Goal: Complete application form: Complete application form

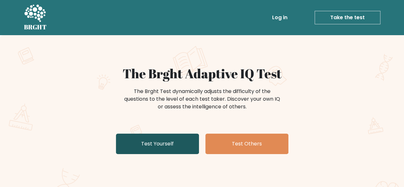
click at [178, 141] on link "Test Yourself" at bounding box center [157, 143] width 83 height 20
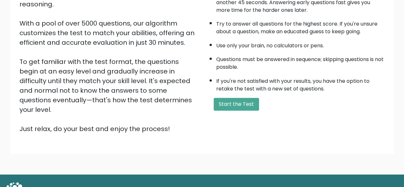
scroll to position [98, 0]
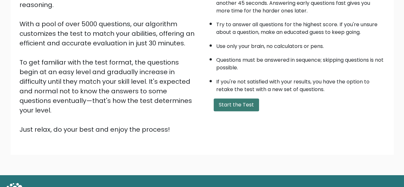
click at [245, 108] on button "Start the Test" at bounding box center [236, 104] width 45 height 13
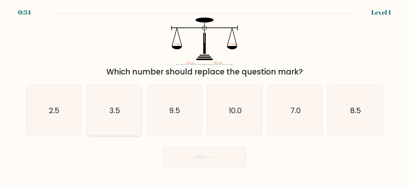
click at [123, 112] on icon "3.5" at bounding box center [114, 111] width 50 height 50
click at [204, 95] on input "b. 3.5" at bounding box center [204, 95] width 0 height 2
radio input "true"
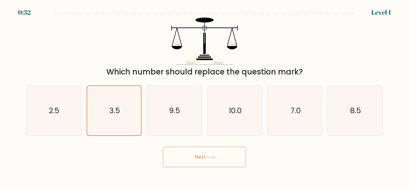
click at [225, 155] on button "Next" at bounding box center [204, 157] width 83 height 20
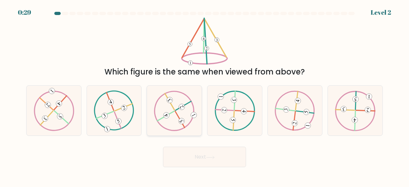
click at [175, 111] on 521 at bounding box center [180, 119] width 10 height 16
click at [204, 95] on input "c." at bounding box center [204, 95] width 0 height 2
radio input "true"
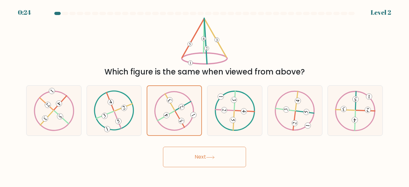
click at [203, 156] on button "Next" at bounding box center [204, 157] width 83 height 20
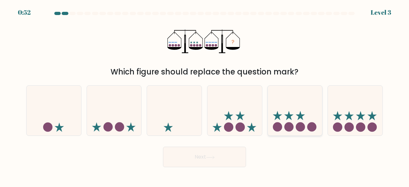
click at [295, 112] on icon at bounding box center [295, 110] width 55 height 45
click at [205, 95] on input "e." at bounding box center [204, 95] width 0 height 2
radio input "true"
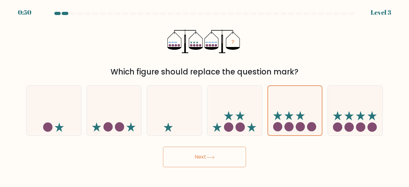
click at [225, 157] on button "Next" at bounding box center [204, 157] width 83 height 20
click at [229, 129] on circle at bounding box center [228, 126] width 9 height 9
click at [205, 95] on input "d." at bounding box center [204, 95] width 0 height 2
radio input "true"
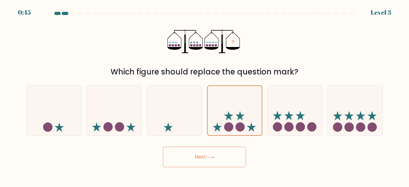
click at [212, 160] on button "Next" at bounding box center [204, 157] width 83 height 20
click at [202, 156] on button "Next" at bounding box center [204, 157] width 83 height 20
click at [203, 156] on button "Next" at bounding box center [204, 157] width 83 height 20
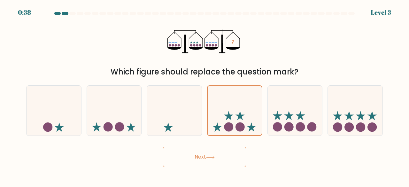
click at [203, 156] on button "Next" at bounding box center [204, 157] width 83 height 20
click at [288, 165] on div "Next" at bounding box center [204, 155] width 364 height 24
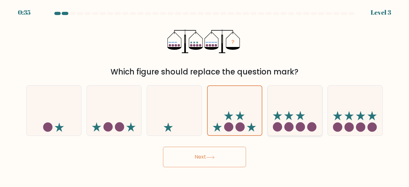
click at [295, 115] on icon at bounding box center [295, 110] width 55 height 45
click at [205, 95] on input "e." at bounding box center [204, 95] width 0 height 2
radio input "true"
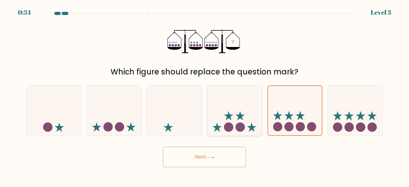
click at [237, 110] on icon at bounding box center [234, 110] width 55 height 45
click at [205, 95] on input "d." at bounding box center [204, 95] width 0 height 2
radio input "true"
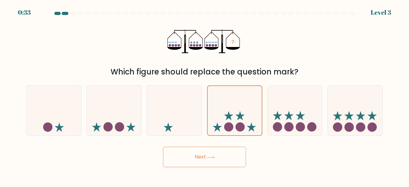
click at [211, 157] on icon at bounding box center [210, 157] width 9 height 4
click at [193, 155] on button "Next" at bounding box center [204, 157] width 83 height 20
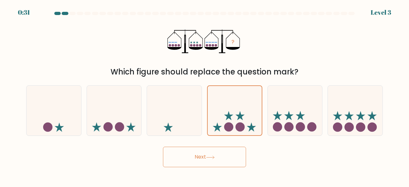
click at [193, 155] on button "Next" at bounding box center [204, 157] width 83 height 20
drag, startPoint x: 193, startPoint y: 155, endPoint x: 219, endPoint y: 158, distance: 25.7
click at [219, 158] on button "Next" at bounding box center [204, 157] width 83 height 20
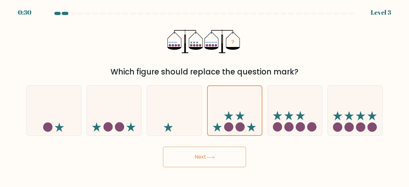
click at [219, 158] on button "Next" at bounding box center [204, 157] width 83 height 20
click at [277, 117] on icon at bounding box center [276, 115] width 9 height 9
click at [205, 95] on input "e." at bounding box center [204, 95] width 0 height 2
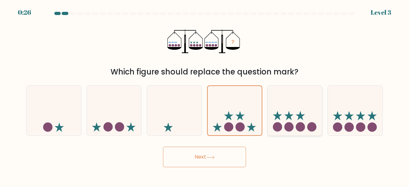
radio input "true"
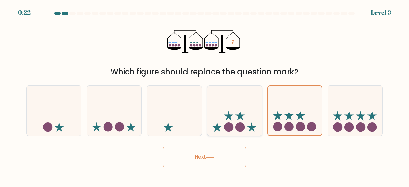
click at [235, 113] on icon at bounding box center [234, 110] width 55 height 45
click at [205, 95] on input "d." at bounding box center [204, 95] width 0 height 2
radio input "true"
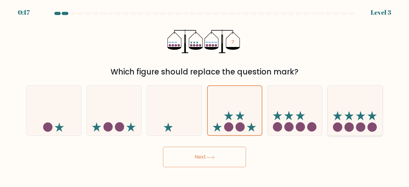
click at [344, 110] on icon at bounding box center [355, 110] width 55 height 45
click at [205, 95] on input "f." at bounding box center [204, 95] width 0 height 2
radio input "true"
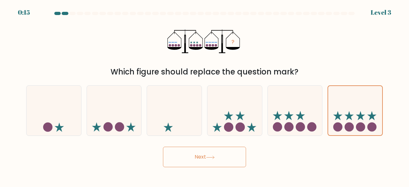
click at [202, 154] on button "Next" at bounding box center [204, 157] width 83 height 20
click at [223, 158] on button "Next" at bounding box center [204, 157] width 83 height 20
click at [163, 147] on button "Next" at bounding box center [204, 157] width 83 height 20
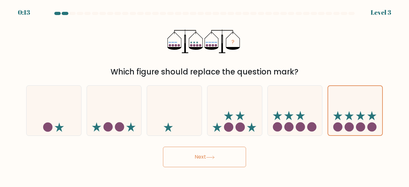
click at [163, 147] on button "Next" at bounding box center [204, 157] width 83 height 20
click at [213, 155] on button "Next" at bounding box center [204, 157] width 83 height 20
click at [189, 155] on button "Next" at bounding box center [204, 157] width 83 height 20
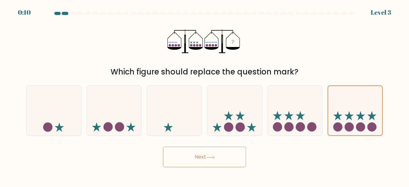
click at [203, 157] on button "Next" at bounding box center [204, 157] width 83 height 20
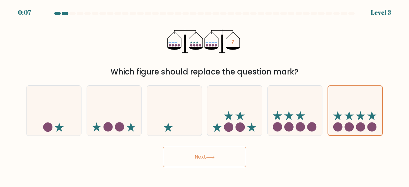
click at [203, 157] on button "Next" at bounding box center [204, 157] width 83 height 20
click at [202, 157] on button "Next" at bounding box center [204, 157] width 83 height 20
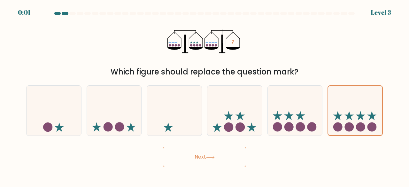
click at [202, 157] on button "Next" at bounding box center [204, 157] width 83 height 20
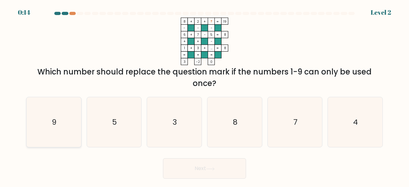
click at [56, 120] on text "9" at bounding box center [54, 122] width 5 height 11
click at [204, 95] on input "a. 9" at bounding box center [204, 95] width 0 height 2
radio input "true"
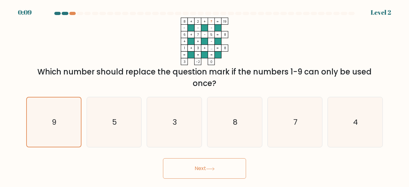
click at [200, 168] on button "Next" at bounding box center [204, 168] width 83 height 20
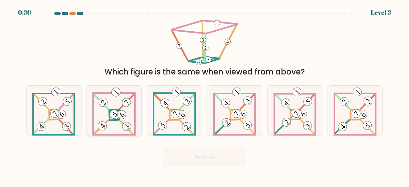
click at [128, 110] on icon at bounding box center [113, 111] width 43 height 50
click at [204, 95] on input "b." at bounding box center [204, 95] width 0 height 2
radio input "true"
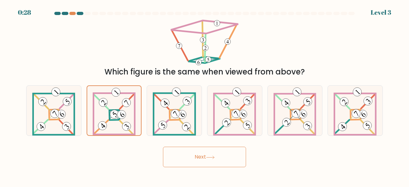
click at [230, 164] on button "Next" at bounding box center [204, 157] width 83 height 20
click at [201, 154] on button "Next" at bounding box center [204, 157] width 83 height 20
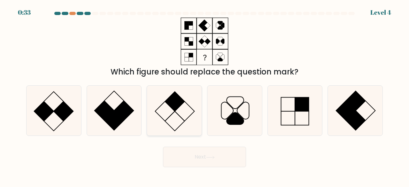
click at [174, 102] on rect at bounding box center [175, 101] width 20 height 20
click at [204, 95] on input "c." at bounding box center [204, 95] width 0 height 2
radio input "true"
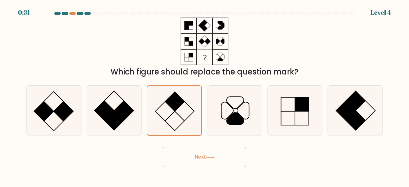
click at [215, 160] on button "Next" at bounding box center [204, 157] width 83 height 20
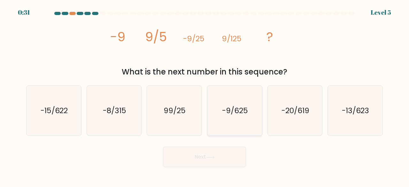
click at [235, 119] on icon "-9/625" at bounding box center [234, 111] width 50 height 50
click at [205, 95] on input "d. -9/625" at bounding box center [204, 95] width 0 height 2
radio input "true"
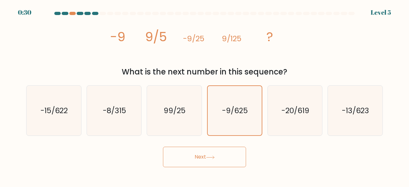
click at [208, 157] on icon at bounding box center [210, 157] width 9 height 4
click at [194, 154] on button "Next" at bounding box center [204, 157] width 83 height 20
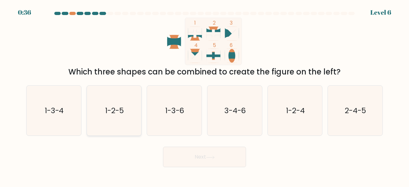
click at [115, 113] on text "1-2-5" at bounding box center [114, 110] width 19 height 11
click at [204, 95] on input "b. 1-2-5" at bounding box center [204, 95] width 0 height 2
radio input "true"
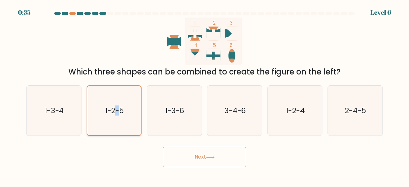
click at [115, 113] on text "1-2-5" at bounding box center [114, 110] width 19 height 10
click at [204, 95] on input "b. 1-2-5" at bounding box center [204, 95] width 0 height 2
click at [199, 158] on button "Next" at bounding box center [204, 157] width 83 height 20
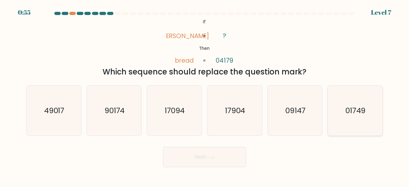
click at [347, 112] on text "01749" at bounding box center [355, 110] width 20 height 11
click at [205, 95] on input "f. 01749" at bounding box center [204, 95] width 0 height 2
radio input "true"
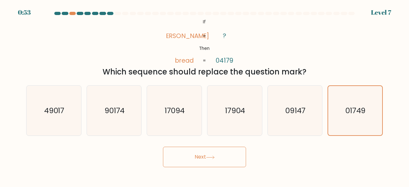
click at [197, 158] on button "Next" at bounding box center [204, 157] width 83 height 20
click at [203, 156] on button "Next" at bounding box center [204, 157] width 83 height 20
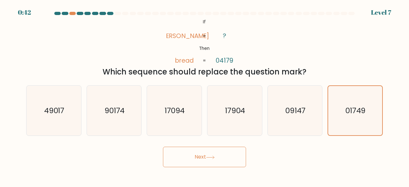
click at [202, 155] on button "Next" at bounding box center [204, 157] width 83 height 20
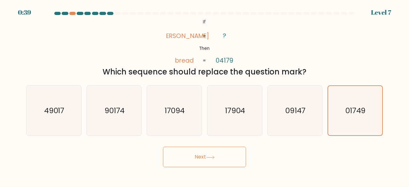
click at [199, 158] on button "Next" at bounding box center [204, 157] width 83 height 20
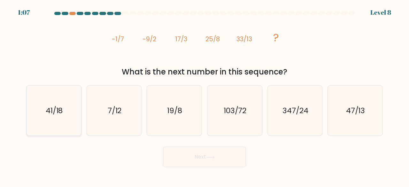
click at [53, 107] on text "41/18" at bounding box center [54, 110] width 17 height 11
click at [204, 95] on input "a. 41/18" at bounding box center [204, 95] width 0 height 2
radio input "true"
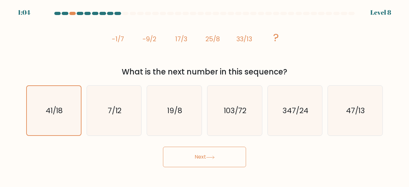
click at [213, 157] on icon at bounding box center [210, 157] width 9 height 4
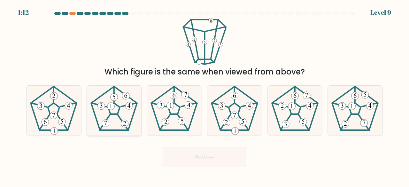
click at [114, 112] on icon at bounding box center [114, 111] width 50 height 50
click at [204, 95] on input "b." at bounding box center [204, 95] width 0 height 2
radio input "true"
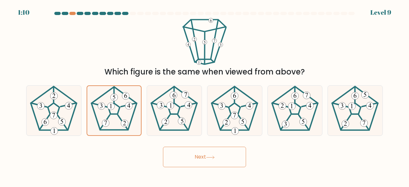
click at [193, 157] on button "Next" at bounding box center [204, 157] width 83 height 20
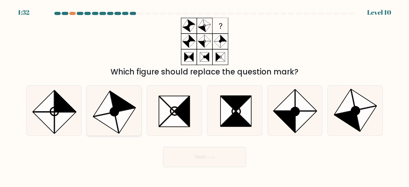
click at [129, 116] on icon at bounding box center [125, 120] width 21 height 25
click at [204, 95] on input "b." at bounding box center [204, 95] width 0 height 2
radio input "true"
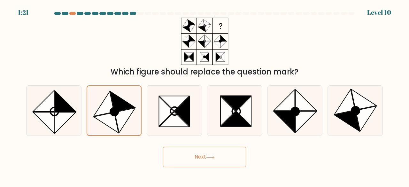
click at [199, 151] on button "Next" at bounding box center [204, 157] width 83 height 20
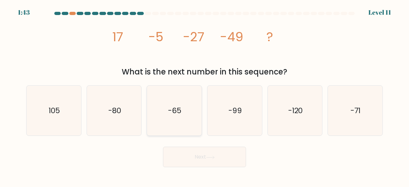
click at [183, 110] on icon "-65" at bounding box center [174, 111] width 50 height 50
click at [204, 95] on input "c. -65" at bounding box center [204, 95] width 0 height 2
radio input "true"
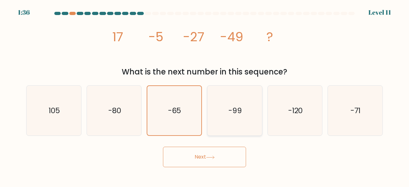
click at [238, 106] on text "-99" at bounding box center [234, 110] width 13 height 11
click at [205, 95] on input "d. -99" at bounding box center [204, 95] width 0 height 2
radio input "true"
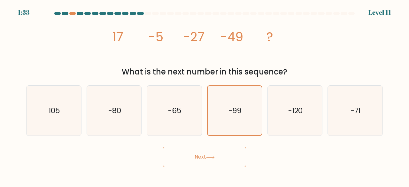
click at [206, 158] on button "Next" at bounding box center [204, 157] width 83 height 20
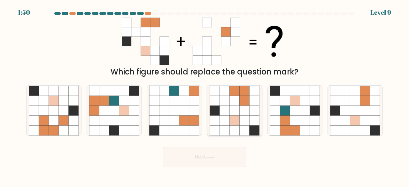
click at [227, 104] on icon at bounding box center [224, 100] width 10 height 10
click at [205, 95] on input "d." at bounding box center [204, 95] width 0 height 2
radio input "true"
click at [199, 157] on button "Next" at bounding box center [204, 157] width 83 height 20
click at [196, 157] on button "Next" at bounding box center [204, 157] width 83 height 20
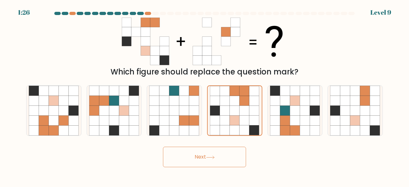
click at [196, 157] on button "Next" at bounding box center [204, 157] width 83 height 20
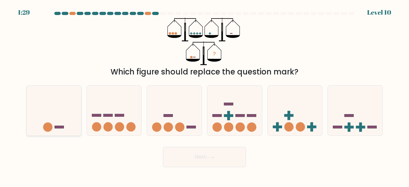
click at [57, 119] on icon at bounding box center [54, 110] width 55 height 45
click at [204, 95] on input "a." at bounding box center [204, 95] width 0 height 2
radio input "true"
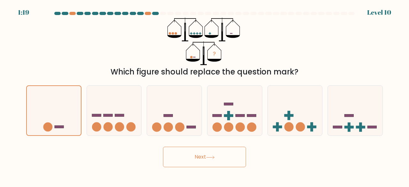
click at [206, 168] on body "1:19 Level 10" at bounding box center [204, 93] width 409 height 187
click at [206, 159] on button "Next" at bounding box center [204, 157] width 83 height 20
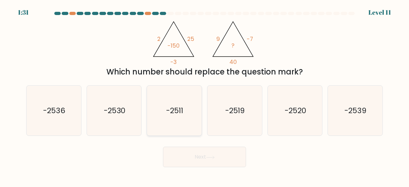
click at [180, 114] on text "-2511" at bounding box center [174, 110] width 17 height 11
click at [204, 95] on input "c. -2511" at bounding box center [204, 95] width 0 height 2
radio input "true"
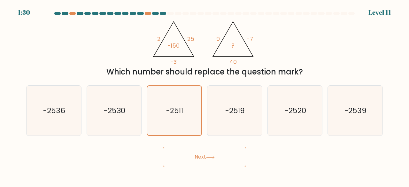
click at [204, 161] on button "Next" at bounding box center [204, 157] width 83 height 20
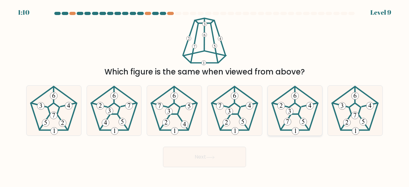
click at [290, 111] on 660 at bounding box center [289, 111] width 7 height 7
click at [205, 95] on input "e." at bounding box center [204, 95] width 0 height 2
radio input "true"
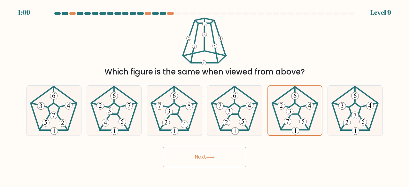
click at [201, 163] on button "Next" at bounding box center [204, 157] width 83 height 20
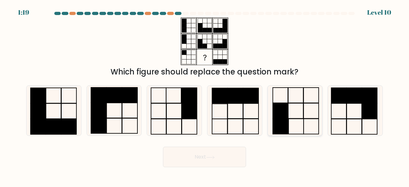
click at [301, 115] on icon at bounding box center [295, 111] width 50 height 50
click at [205, 95] on input "e." at bounding box center [204, 95] width 0 height 2
radio input "true"
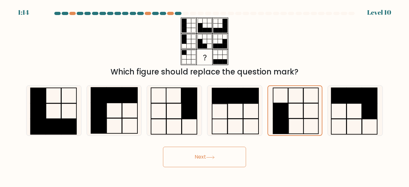
click at [203, 157] on button "Next" at bounding box center [204, 157] width 83 height 20
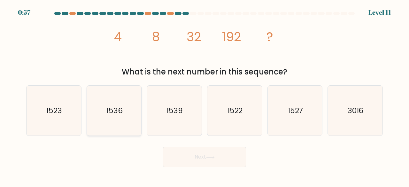
click at [116, 112] on text "1536" at bounding box center [114, 110] width 16 height 11
click at [204, 95] on input "b. 1536" at bounding box center [204, 95] width 0 height 2
radio input "true"
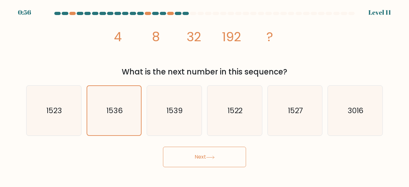
click at [210, 160] on button "Next" at bounding box center [204, 157] width 83 height 20
click at [200, 155] on button "Next" at bounding box center [204, 157] width 83 height 20
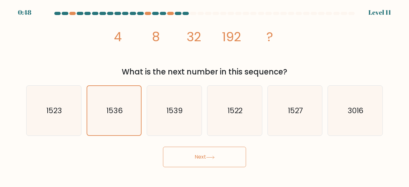
click at [200, 155] on button "Next" at bounding box center [204, 157] width 83 height 20
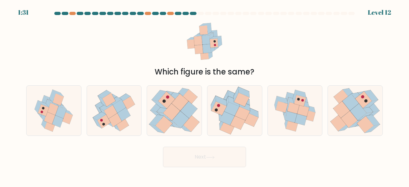
click at [200, 155] on button "Next" at bounding box center [204, 157] width 83 height 20
click at [124, 108] on icon at bounding box center [119, 106] width 13 height 14
click at [204, 95] on input "b." at bounding box center [204, 95] width 0 height 2
radio input "true"
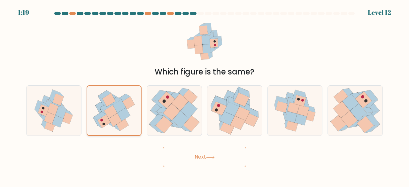
click at [123, 110] on icon at bounding box center [123, 114] width 13 height 13
click at [204, 95] on input "b." at bounding box center [204, 95] width 0 height 2
click at [232, 102] on icon at bounding box center [233, 101] width 11 height 10
click at [205, 95] on input "d." at bounding box center [204, 95] width 0 height 2
radio input "true"
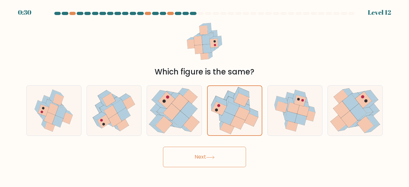
click at [209, 160] on button "Next" at bounding box center [204, 157] width 83 height 20
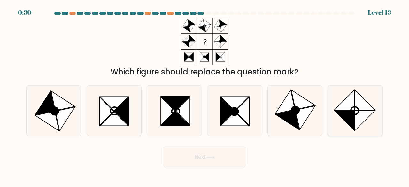
click at [362, 109] on icon at bounding box center [365, 100] width 20 height 20
click at [205, 95] on input "f." at bounding box center [204, 95] width 0 height 2
radio input "true"
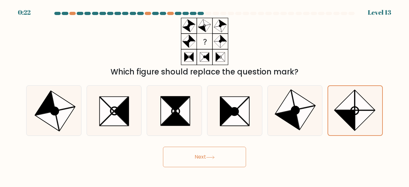
click at [205, 157] on button "Next" at bounding box center [204, 157] width 83 height 20
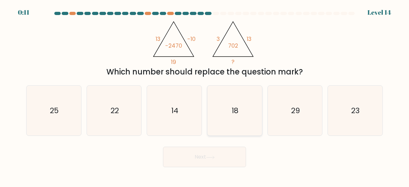
click at [235, 100] on icon "18" at bounding box center [234, 111] width 50 height 50
click at [205, 95] on input "d. 18" at bounding box center [204, 95] width 0 height 2
radio input "true"
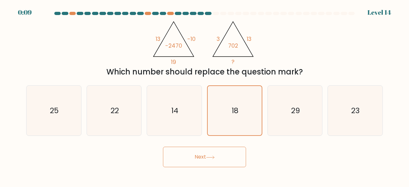
click at [200, 158] on button "Next" at bounding box center [204, 157] width 83 height 20
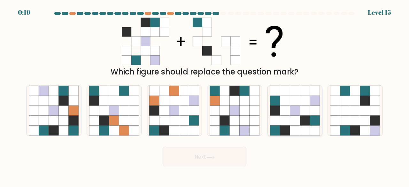
click at [300, 119] on icon at bounding box center [305, 121] width 10 height 10
click at [205, 95] on input "e." at bounding box center [204, 95] width 0 height 2
radio input "true"
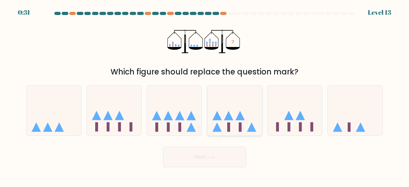
click at [235, 116] on icon at bounding box center [234, 110] width 55 height 45
click at [205, 95] on input "d." at bounding box center [204, 95] width 0 height 2
radio input "true"
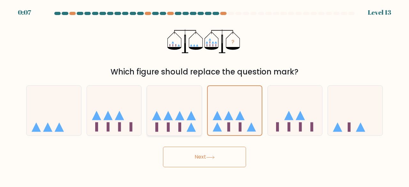
click at [173, 114] on icon at bounding box center [174, 110] width 55 height 45
click at [204, 95] on input "c." at bounding box center [204, 95] width 0 height 2
radio input "true"
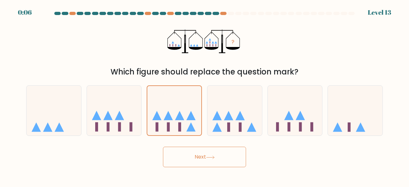
click at [200, 162] on button "Next" at bounding box center [204, 157] width 83 height 20
click at [199, 155] on button "Next" at bounding box center [204, 157] width 83 height 20
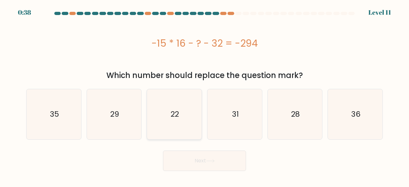
click at [186, 109] on icon "22" at bounding box center [174, 114] width 50 height 50
click at [204, 95] on input "c. 22" at bounding box center [204, 95] width 0 height 2
radio input "true"
click at [202, 161] on button "Next" at bounding box center [204, 160] width 83 height 20
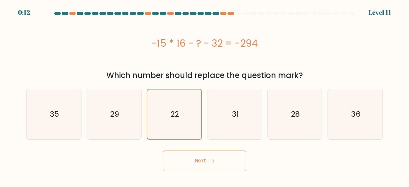
click at [202, 161] on button "Next" at bounding box center [204, 160] width 83 height 20
click at [198, 157] on button "Next" at bounding box center [204, 160] width 83 height 20
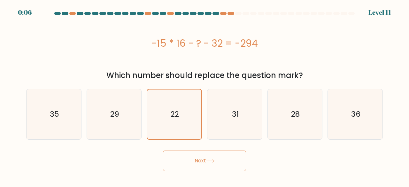
click at [198, 157] on button "Next" at bounding box center [204, 160] width 83 height 20
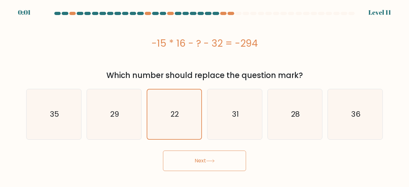
click at [198, 157] on button "Next" at bounding box center [204, 160] width 83 height 20
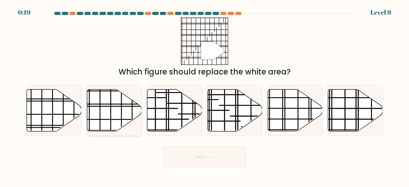
click at [117, 110] on icon at bounding box center [114, 110] width 55 height 42
click at [204, 95] on input "b." at bounding box center [204, 95] width 0 height 2
radio input "true"
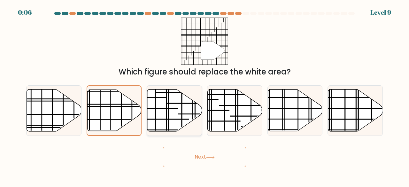
click at [163, 119] on line at bounding box center [145, 119] width 88 height 0
click at [204, 95] on input "c." at bounding box center [204, 95] width 0 height 2
radio input "true"
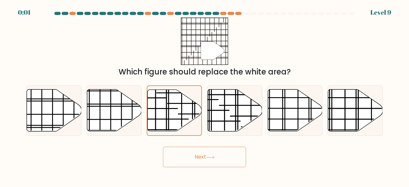
click at [209, 163] on button "Next" at bounding box center [204, 157] width 83 height 20
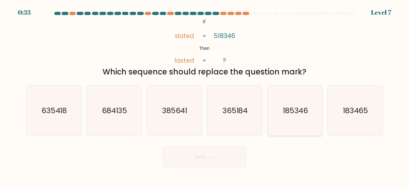
click at [289, 115] on text "185346" at bounding box center [296, 110] width 26 height 11
click at [205, 95] on input "e. 185346" at bounding box center [204, 95] width 0 height 2
radio input "true"
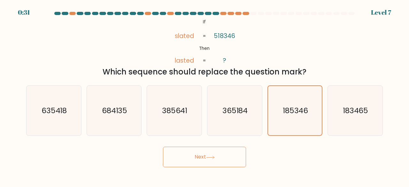
click at [198, 160] on button "Next" at bounding box center [204, 157] width 83 height 20
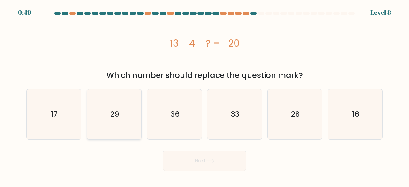
click at [124, 119] on icon "29" at bounding box center [114, 114] width 50 height 50
click at [204, 95] on input "b. 29" at bounding box center [204, 95] width 0 height 2
radio input "true"
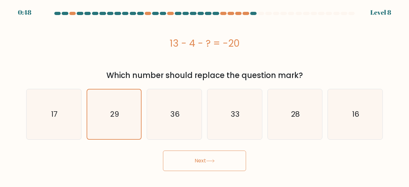
click at [203, 158] on button "Next" at bounding box center [204, 160] width 83 height 20
click at [201, 163] on button "Next" at bounding box center [204, 160] width 83 height 20
click at [198, 155] on button "Next" at bounding box center [204, 160] width 83 height 20
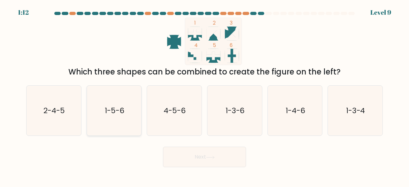
click at [117, 108] on text "1-5-6" at bounding box center [114, 110] width 19 height 11
click at [204, 95] on input "b. 1-5-6" at bounding box center [204, 95] width 0 height 2
radio input "true"
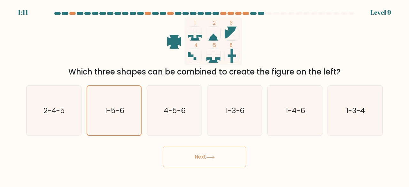
click at [194, 157] on button "Next" at bounding box center [204, 157] width 83 height 20
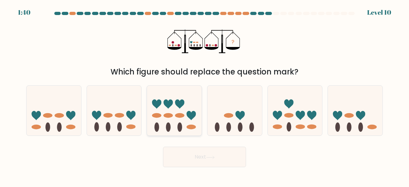
click at [178, 118] on icon at bounding box center [174, 110] width 55 height 45
click at [204, 95] on input "c." at bounding box center [204, 95] width 0 height 2
radio input "true"
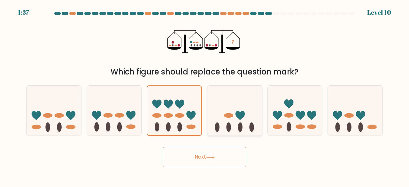
click at [241, 110] on icon at bounding box center [234, 110] width 55 height 45
click at [205, 95] on input "d." at bounding box center [204, 95] width 0 height 2
radio input "true"
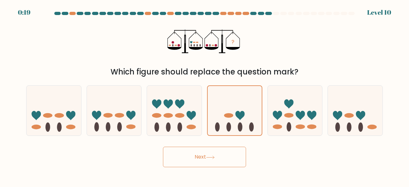
click at [201, 164] on button "Next" at bounding box center [204, 157] width 83 height 20
click at [199, 157] on button "Next" at bounding box center [204, 157] width 83 height 20
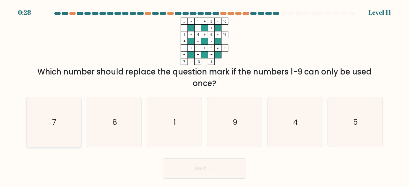
click at [58, 120] on icon "7" at bounding box center [54, 122] width 50 height 50
click at [204, 95] on input "a. 7" at bounding box center [204, 95] width 0 height 2
radio input "true"
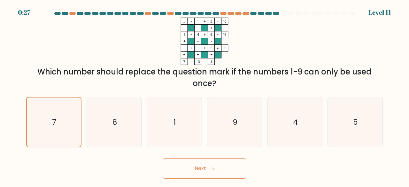
click at [196, 163] on button "Next" at bounding box center [204, 168] width 83 height 20
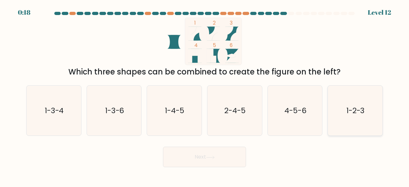
click at [368, 108] on icon "1-2-3" at bounding box center [355, 111] width 50 height 50
click at [205, 95] on input "f. 1-2-3" at bounding box center [204, 95] width 0 height 2
radio input "true"
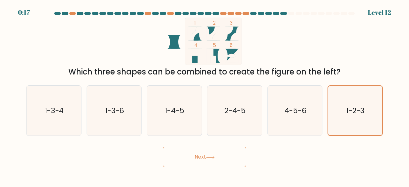
click at [213, 160] on button "Next" at bounding box center [204, 157] width 83 height 20
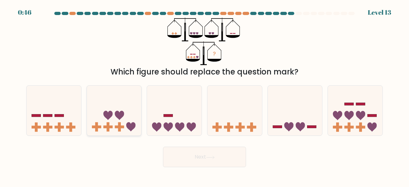
click at [121, 106] on icon at bounding box center [114, 110] width 55 height 45
click at [204, 95] on input "b." at bounding box center [204, 95] width 0 height 2
radio input "true"
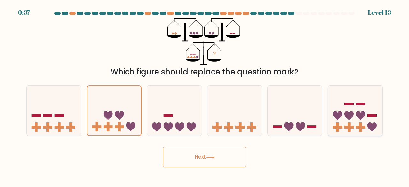
click at [348, 114] on icon at bounding box center [348, 115] width 9 height 9
click at [205, 95] on input "f." at bounding box center [204, 95] width 0 height 2
radio input "true"
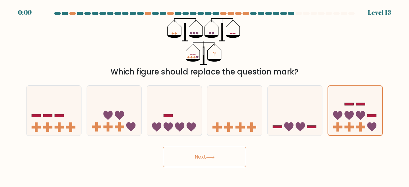
click at [206, 158] on button "Next" at bounding box center [204, 157] width 83 height 20
click at [194, 156] on button "Next" at bounding box center [204, 157] width 83 height 20
click at [207, 153] on button "Next" at bounding box center [204, 157] width 83 height 20
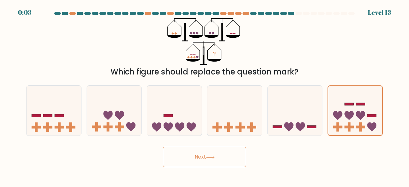
click at [207, 153] on button "Next" at bounding box center [204, 157] width 83 height 20
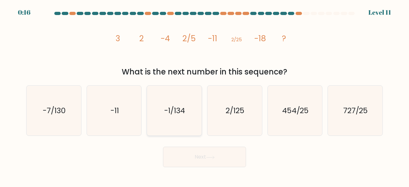
click at [184, 119] on icon "-1/134" at bounding box center [174, 111] width 50 height 50
click at [204, 95] on input "c. -1/134" at bounding box center [204, 95] width 0 height 2
radio input "true"
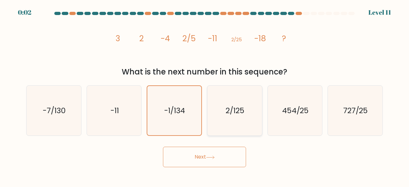
click at [231, 124] on icon "2/125" at bounding box center [234, 111] width 50 height 50
click at [205, 95] on input "d. 2/125" at bounding box center [204, 95] width 0 height 2
radio input "true"
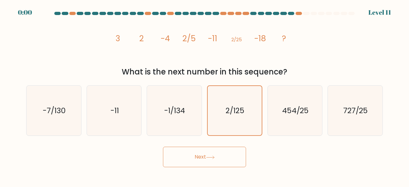
click at [205, 156] on button "Next" at bounding box center [204, 157] width 83 height 20
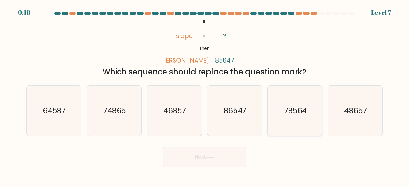
click at [288, 103] on icon "78564" at bounding box center [295, 111] width 50 height 50
click at [205, 95] on input "e. 78564" at bounding box center [204, 95] width 0 height 2
radio input "true"
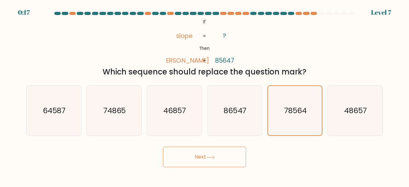
click at [197, 161] on button "Next" at bounding box center [204, 157] width 83 height 20
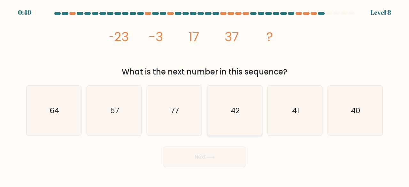
click at [238, 102] on icon "42" at bounding box center [234, 111] width 50 height 50
click at [205, 95] on input "d. 42" at bounding box center [204, 95] width 0 height 2
radio input "true"
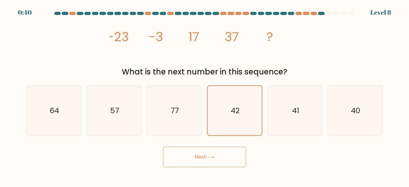
click at [201, 156] on button "Next" at bounding box center [204, 157] width 83 height 20
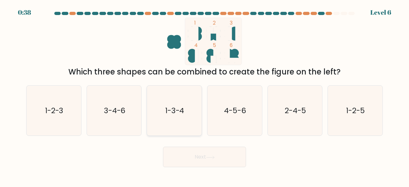
click at [189, 113] on icon "1-3-4" at bounding box center [174, 111] width 50 height 50
click at [204, 95] on input "c. 1-3-4" at bounding box center [204, 95] width 0 height 2
radio input "true"
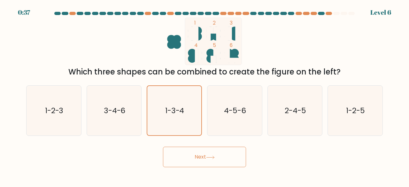
click at [206, 154] on button "Next" at bounding box center [204, 157] width 83 height 20
click at [206, 157] on button "Next" at bounding box center [204, 157] width 83 height 20
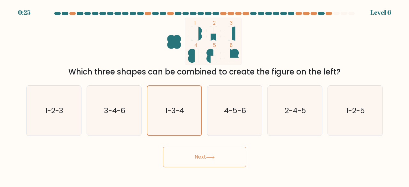
click at [206, 157] on button "Next" at bounding box center [204, 157] width 83 height 20
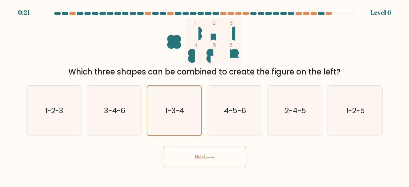
click at [206, 157] on button "Next" at bounding box center [204, 157] width 83 height 20
click at [198, 155] on button "Next" at bounding box center [204, 157] width 83 height 20
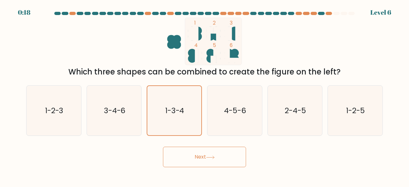
click at [198, 155] on button "Next" at bounding box center [204, 157] width 83 height 20
click at [202, 153] on button "Next" at bounding box center [204, 157] width 83 height 20
click at [187, 119] on icon "1-3-4" at bounding box center [173, 110] width 49 height 49
click at [204, 95] on input "c. 1-3-4" at bounding box center [204, 95] width 0 height 2
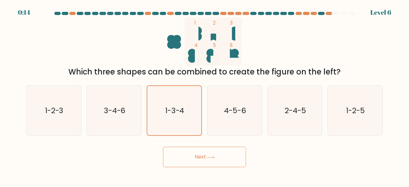
click at [207, 155] on button "Next" at bounding box center [204, 157] width 83 height 20
click at [201, 155] on button "Next" at bounding box center [204, 157] width 83 height 20
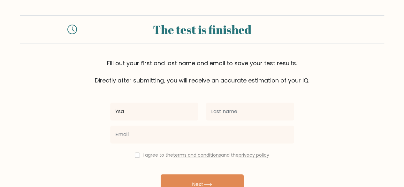
type input "[PERSON_NAME]"
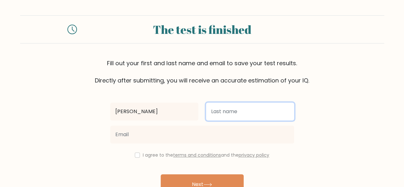
click at [241, 109] on input "text" at bounding box center [250, 111] width 88 height 18
type input "Dillo"
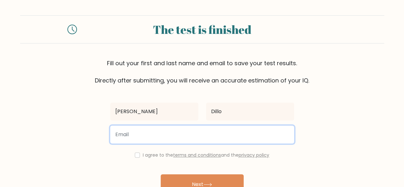
click at [212, 133] on input "email" at bounding box center [202, 134] width 184 height 18
type input "[EMAIL_ADDRESS][DOMAIN_NAME]"
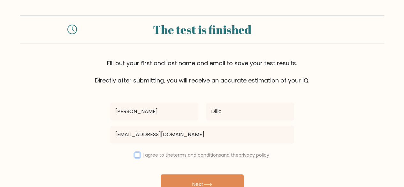
click at [135, 153] on input "checkbox" at bounding box center [137, 154] width 5 height 5
checkbox input "true"
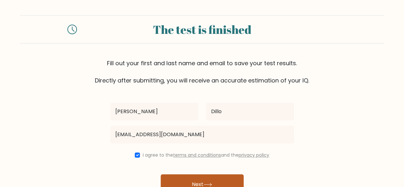
click at [196, 178] on button "Next" at bounding box center [202, 184] width 83 height 20
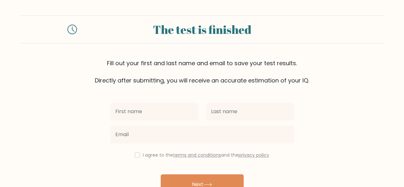
click at [173, 113] on input "text" at bounding box center [154, 111] width 88 height 18
type input "[PERSON_NAME]"
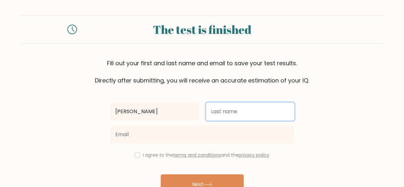
click at [247, 106] on input "text" at bounding box center [250, 111] width 88 height 18
type input "Dillo"
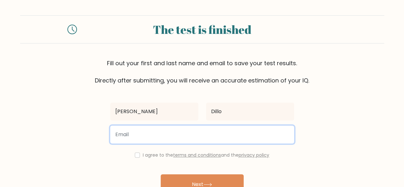
click at [211, 138] on input "email" at bounding box center [202, 134] width 184 height 18
type input "ysadillo13@gmail.com"
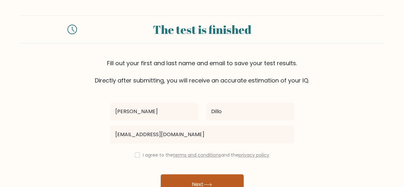
click at [209, 176] on button "Next" at bounding box center [202, 184] width 83 height 20
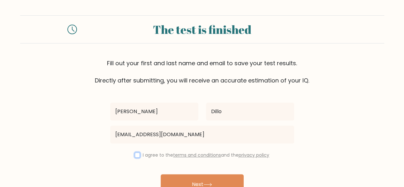
click at [137, 153] on input "checkbox" at bounding box center [137, 154] width 5 height 5
checkbox input "true"
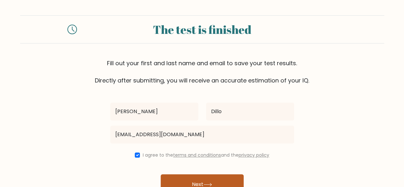
click at [213, 180] on button "Next" at bounding box center [202, 184] width 83 height 20
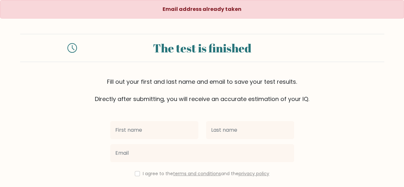
click at [153, 138] on div at bounding box center [154, 129] width 96 height 23
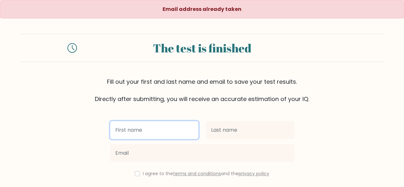
click at [152, 129] on input "text" at bounding box center [154, 130] width 88 height 18
type input "[PERSON_NAME]"
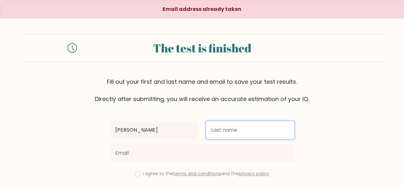
click at [230, 132] on input "text" at bounding box center [250, 130] width 88 height 18
type input "Dillo"
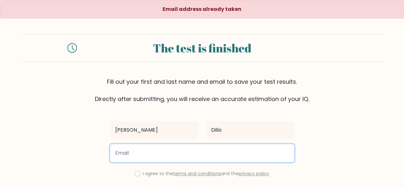
click at [196, 157] on input "email" at bounding box center [202, 153] width 184 height 18
type input "[EMAIL_ADDRESS][DOMAIN_NAME]"
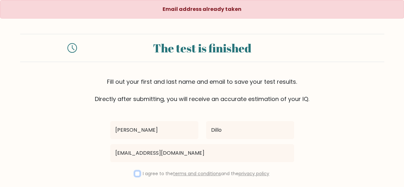
click at [135, 175] on input "checkbox" at bounding box center [137, 173] width 5 height 5
checkbox input "true"
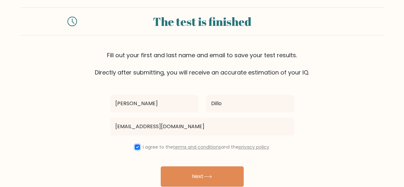
scroll to position [27, 0]
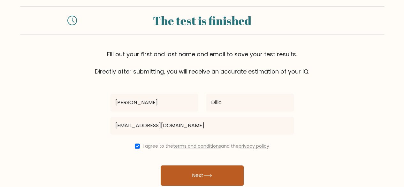
click at [201, 178] on button "Next" at bounding box center [202, 175] width 83 height 20
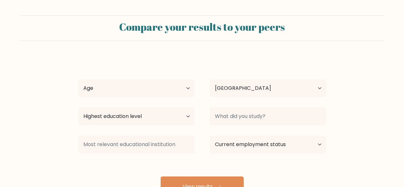
select select "PH"
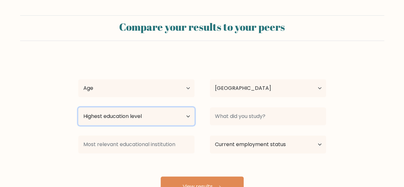
click at [189, 117] on select "Highest education level No schooling Primary Lower Secondary Upper Secondary Oc…" at bounding box center [136, 116] width 116 height 18
select select "bachelors_degree"
click at [78, 107] on select "Highest education level No schooling Primary Lower Secondary Upper Secondary Oc…" at bounding box center [136, 116] width 116 height 18
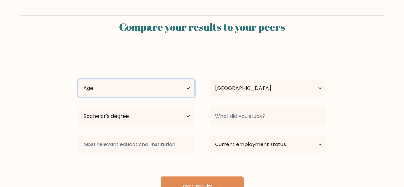
click at [173, 87] on select "Age Under [DEMOGRAPHIC_DATA] [DEMOGRAPHIC_DATA] [DEMOGRAPHIC_DATA] [DEMOGRAPHIC…" at bounding box center [136, 88] width 116 height 18
select select "18_24"
click at [78, 79] on select "Age Under [DEMOGRAPHIC_DATA] [DEMOGRAPHIC_DATA] [DEMOGRAPHIC_DATA] [DEMOGRAPHIC…" at bounding box center [136, 88] width 116 height 18
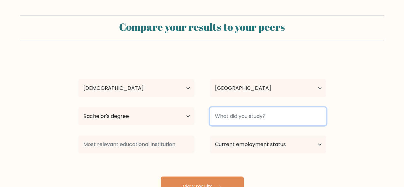
click at [268, 113] on input at bounding box center [268, 116] width 116 height 18
type input "BEED"
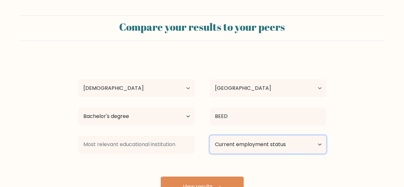
click at [315, 141] on select "Current employment status Employed Student Retired Other / prefer not to answer" at bounding box center [268, 144] width 116 height 18
select select "other"
click at [210, 135] on select "Current employment status Employed Student Retired Other / prefer not to answer" at bounding box center [268, 144] width 116 height 18
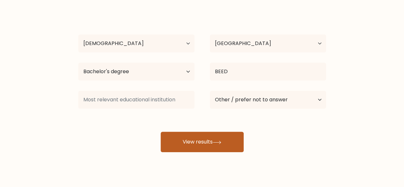
click at [213, 139] on button "View results" at bounding box center [202, 142] width 83 height 20
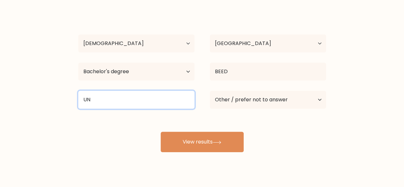
type input "U"
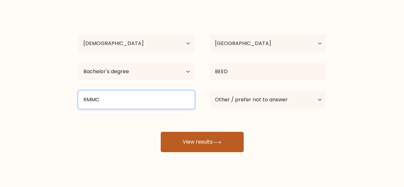
type input "RMMC"
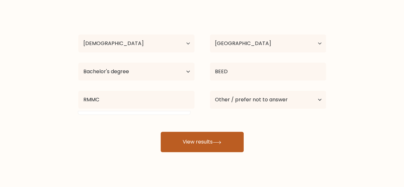
click at [227, 135] on button "View results" at bounding box center [202, 142] width 83 height 20
